Goal: Task Accomplishment & Management: Manage account settings

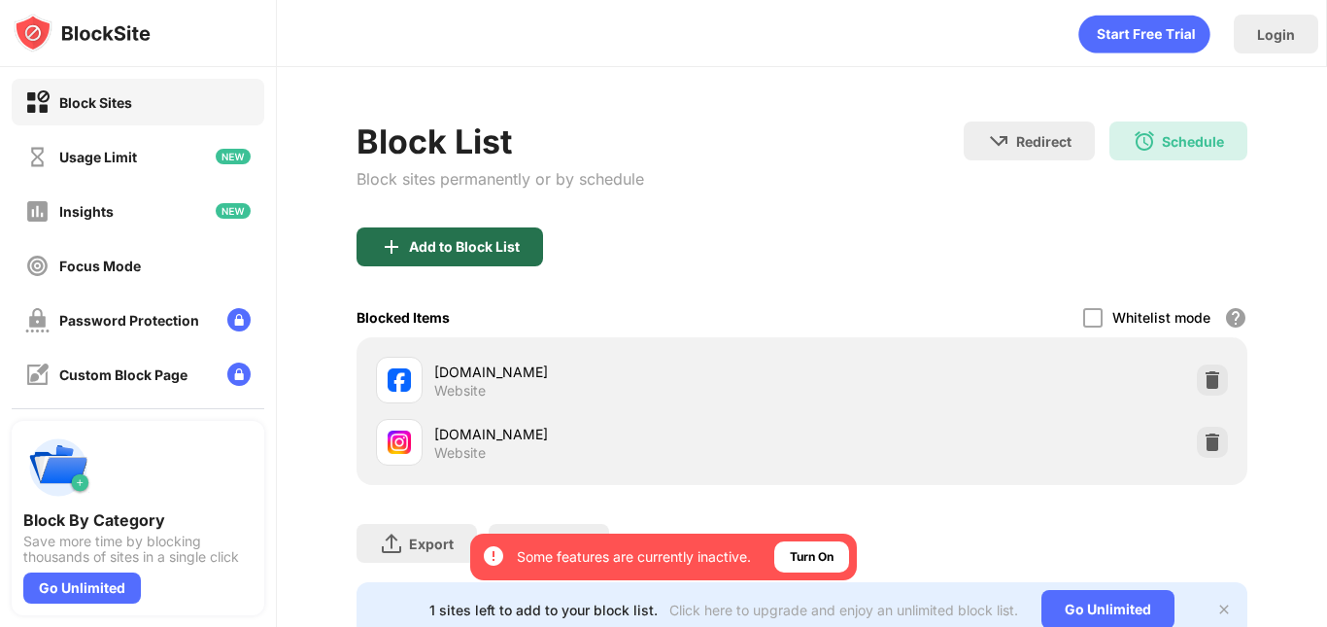
click at [481, 230] on div "Add to Block List" at bounding box center [450, 246] width 187 height 39
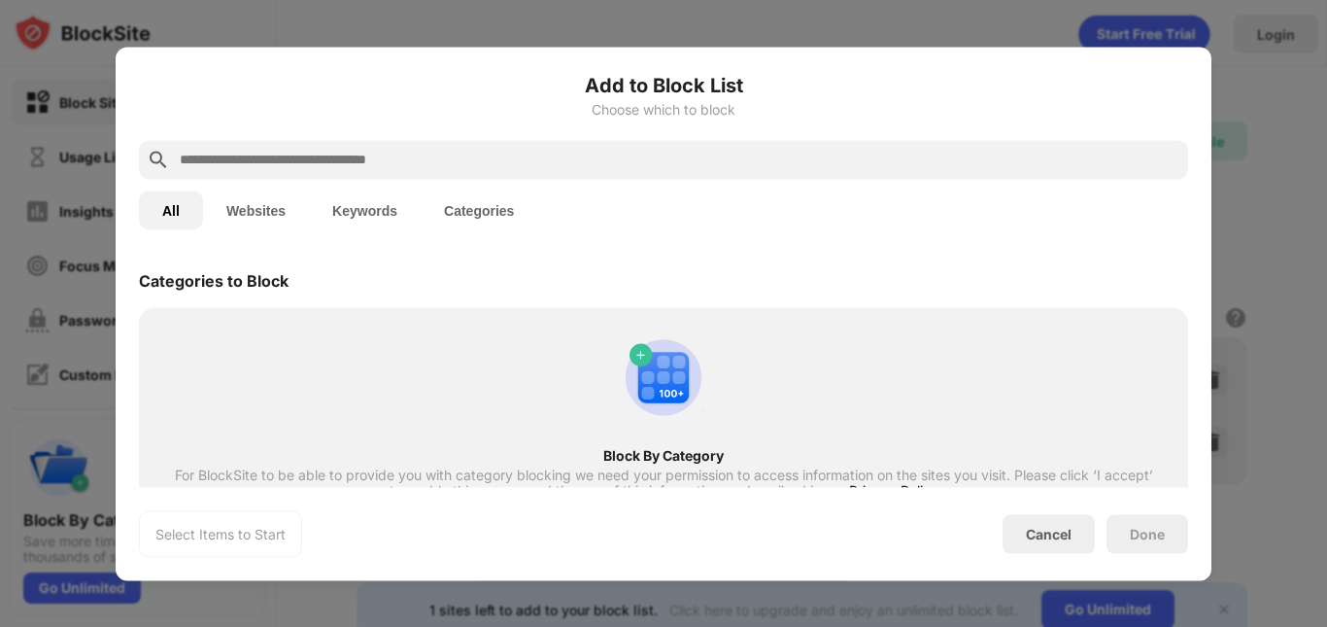
click at [464, 160] on input "text" at bounding box center [679, 159] width 1003 height 23
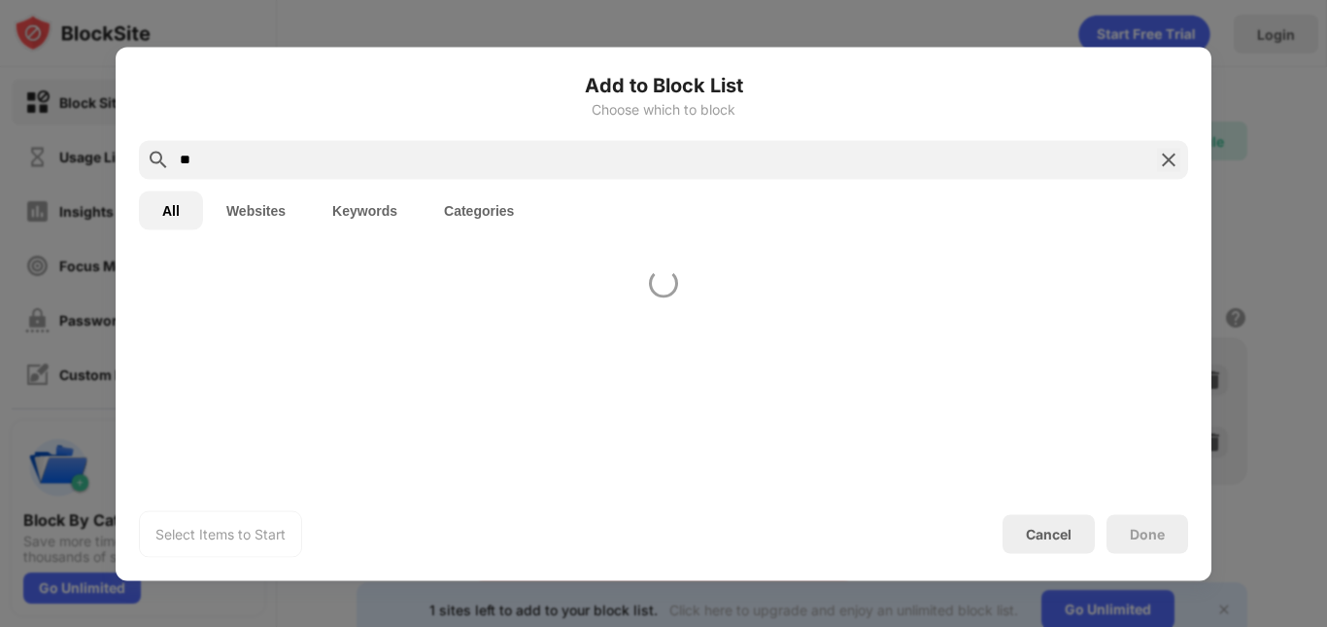
type input "*"
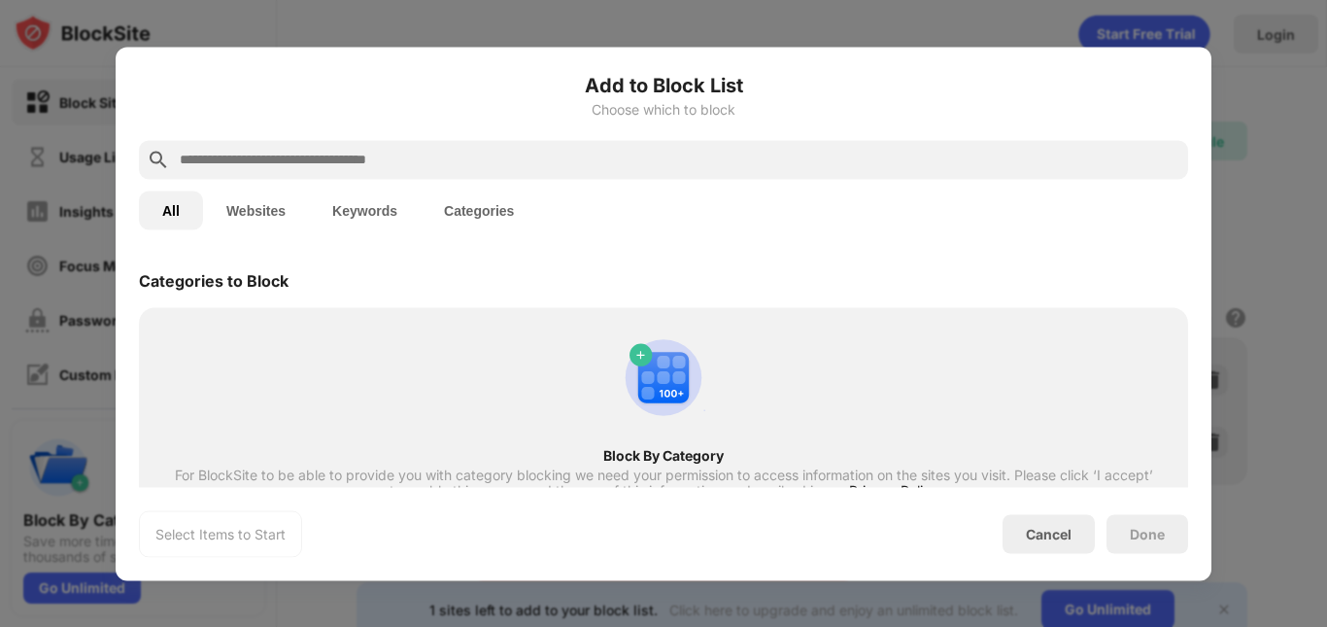
click at [327, 17] on div at bounding box center [663, 313] width 1327 height 627
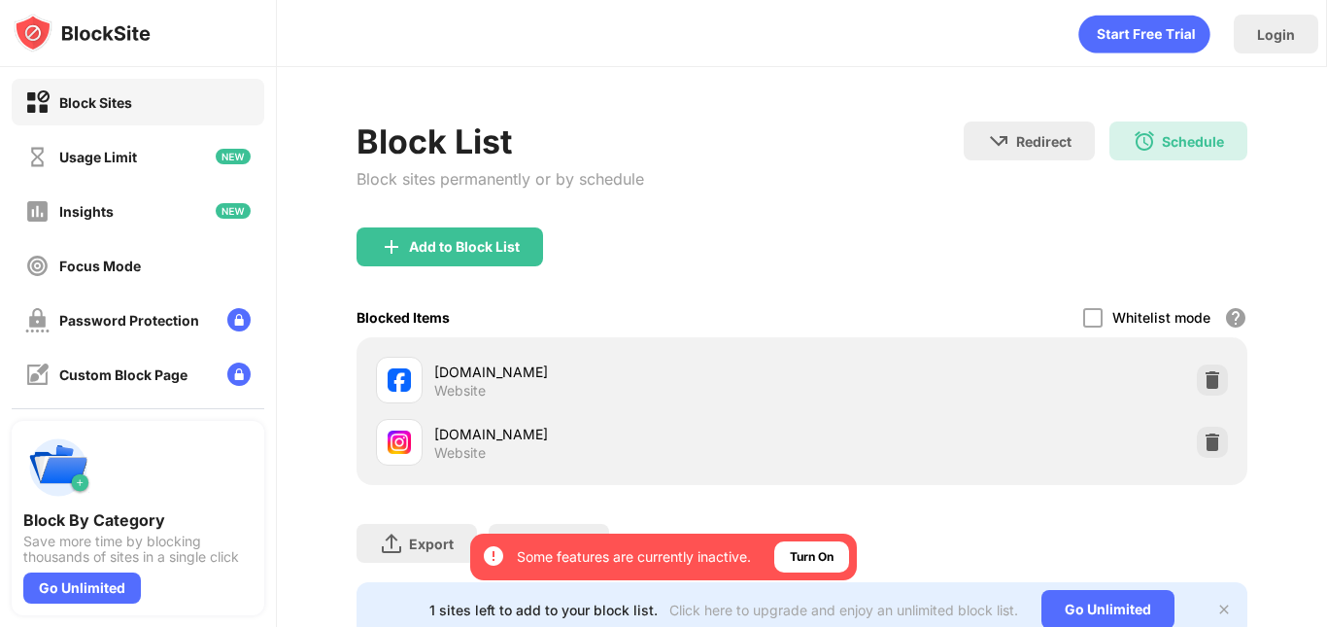
click at [481, 267] on div "Add to Block List" at bounding box center [802, 262] width 891 height 70
click at [514, 236] on div "Add to Block List" at bounding box center [450, 246] width 187 height 39
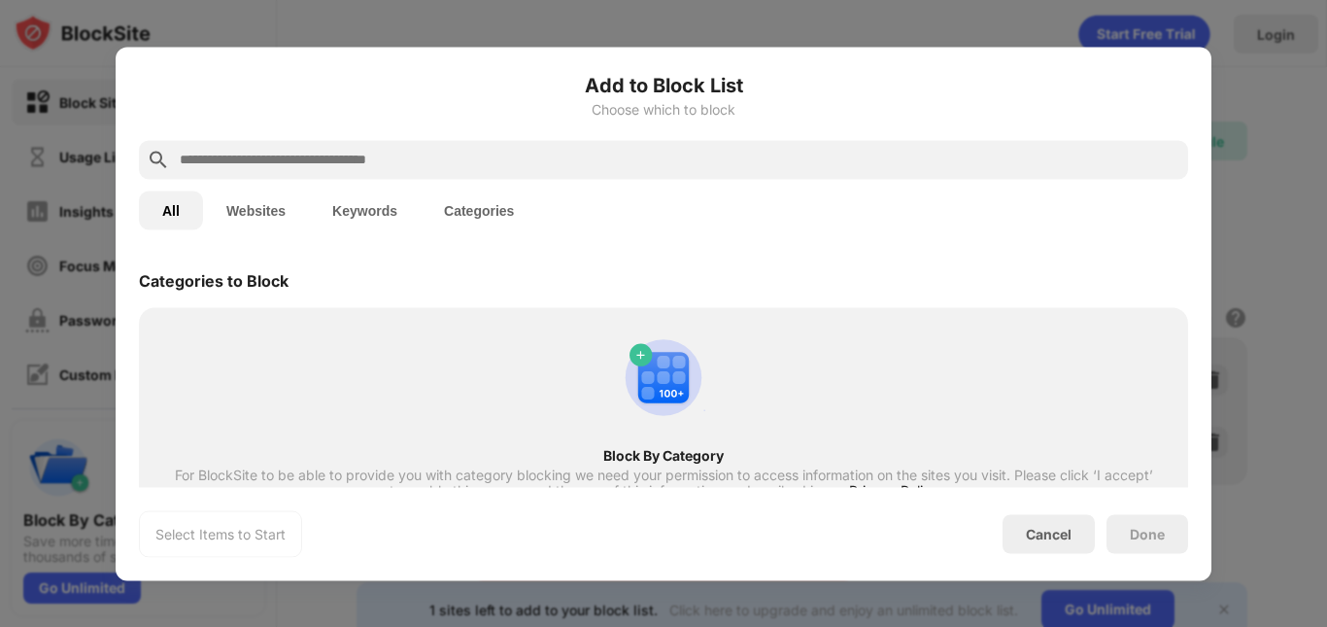
click at [444, 142] on div at bounding box center [663, 159] width 1049 height 39
click at [483, 161] on input "text" at bounding box center [679, 159] width 1003 height 23
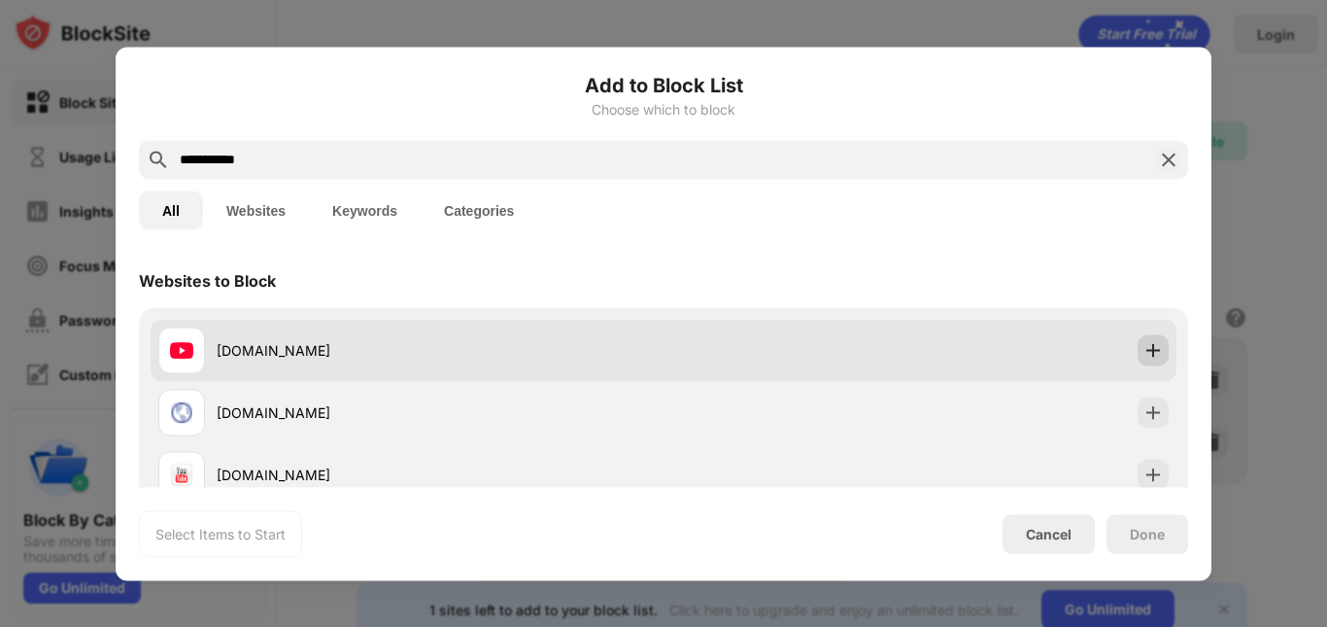
type input "**********"
click at [1144, 349] on img at bounding box center [1153, 349] width 19 height 19
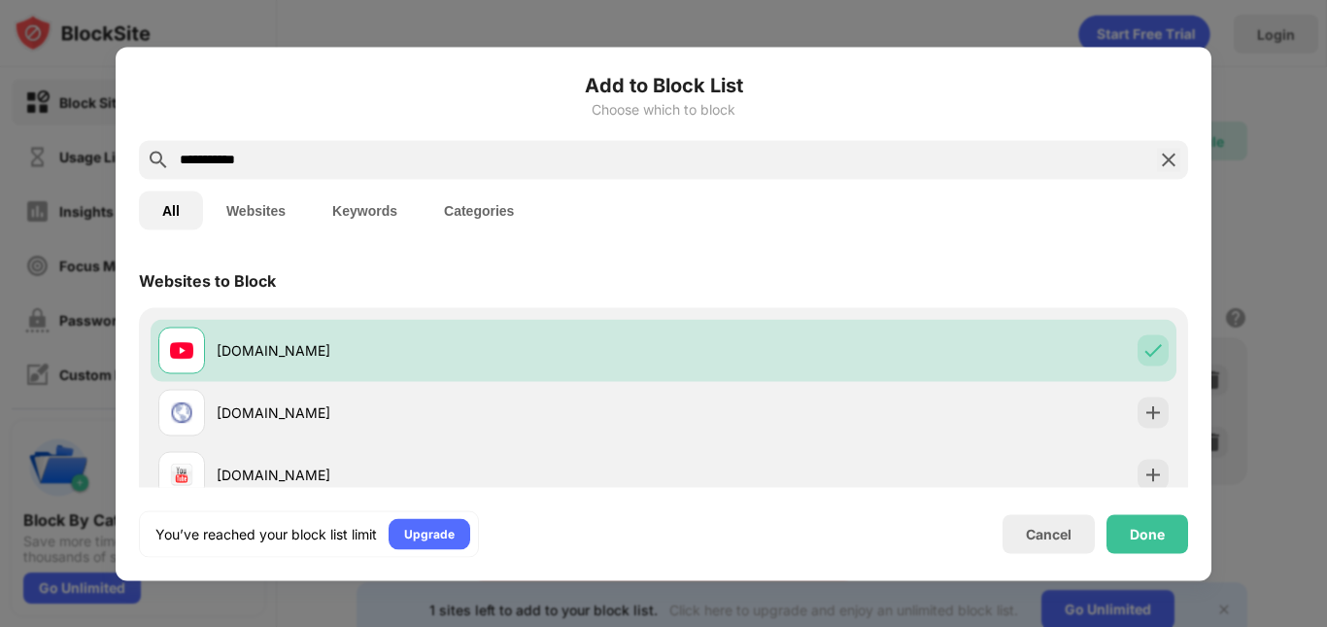
click at [1136, 513] on div "You’ve reached your block list limit Upgrade Cancel Done" at bounding box center [663, 533] width 1049 height 47
click at [1155, 523] on div "Done" at bounding box center [1148, 533] width 82 height 39
